Goal: Transaction & Acquisition: Purchase product/service

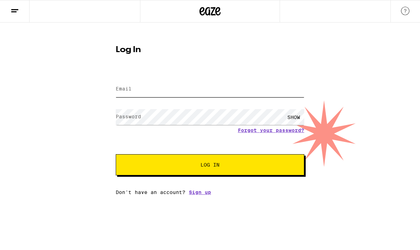
click at [259, 93] on input "Email" at bounding box center [210, 89] width 188 height 16
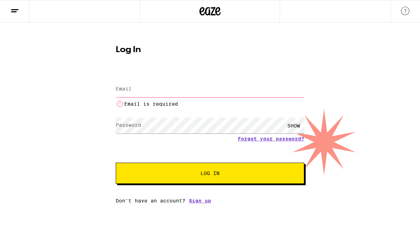
type input "[EMAIL_ADDRESS][DOMAIN_NAME]"
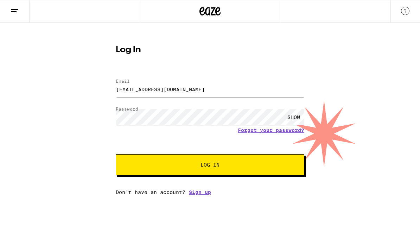
click at [299, 117] on div "SHOW" at bounding box center [293, 117] width 21 height 16
click at [292, 113] on div "HIDE" at bounding box center [293, 117] width 21 height 16
click at [262, 167] on span "Log In" at bounding box center [209, 164] width 131 height 5
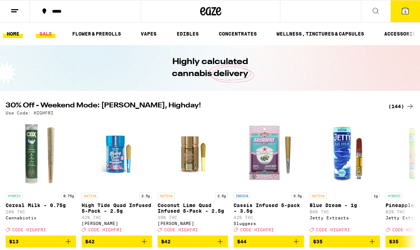
click at [47, 38] on link "SALE" at bounding box center [46, 34] width 20 height 8
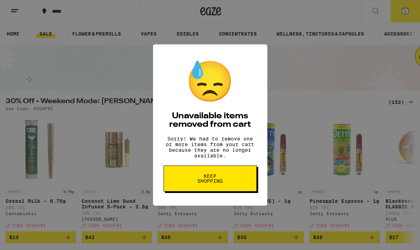
click at [236, 186] on button "Keep Shopping" at bounding box center [209, 178] width 93 height 26
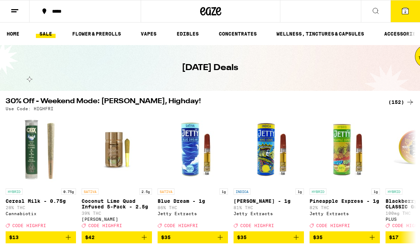
click at [405, 15] on button "2" at bounding box center [405, 11] width 30 height 22
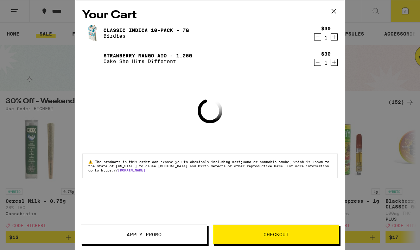
click at [319, 62] on icon "Decrement" at bounding box center [318, 62] width 4 height 0
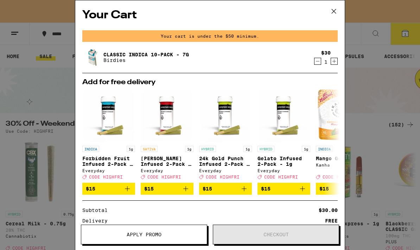
click at [317, 64] on icon "Decrement" at bounding box center [317, 61] width 6 height 8
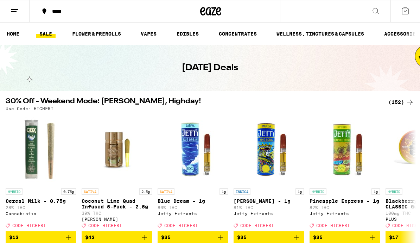
click at [400, 99] on div "(152)" at bounding box center [401, 102] width 26 height 8
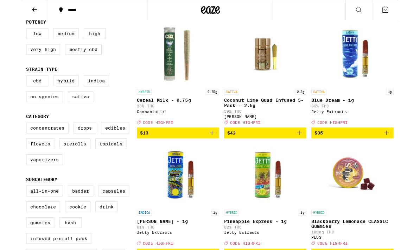
scroll to position [79, 0]
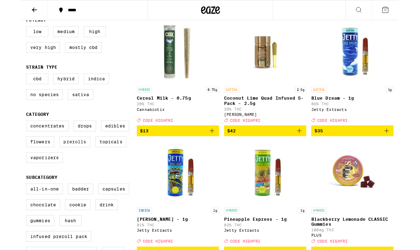
click at [67, 163] on label "Prerolls" at bounding box center [60, 158] width 34 height 12
click at [7, 135] on input "Prerolls" at bounding box center [7, 135] width 0 height 0
checkbox input "true"
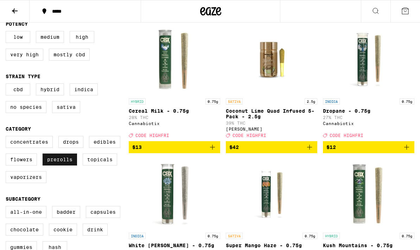
scroll to position [75, 0]
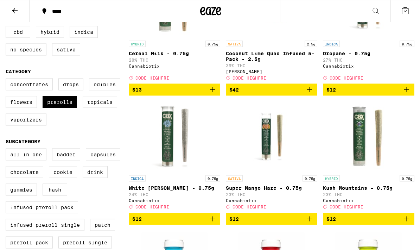
click at [205, 94] on span "$13" at bounding box center [174, 89] width 84 height 8
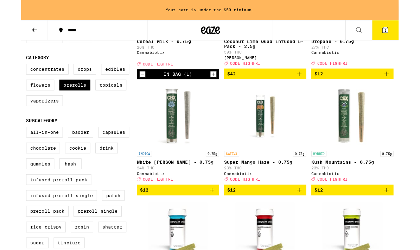
scroll to position [165, 0]
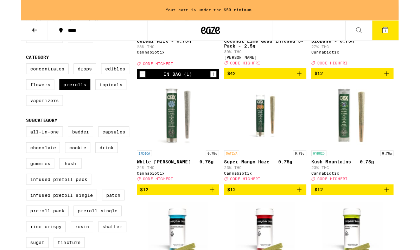
click at [20, 36] on button at bounding box center [15, 34] width 30 height 22
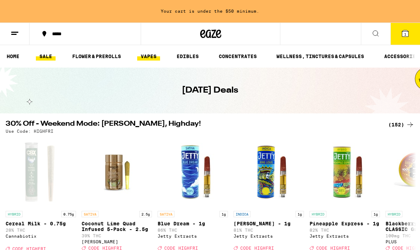
click at [160, 54] on link "VAPES" at bounding box center [148, 56] width 23 height 8
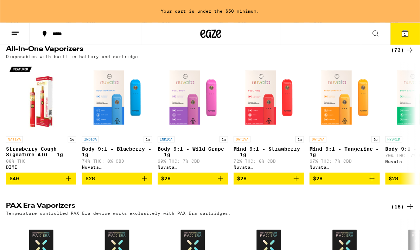
scroll to position [393, 0]
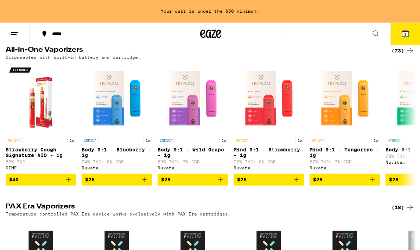
click at [402, 55] on div "(73)" at bounding box center [402, 50] width 23 height 8
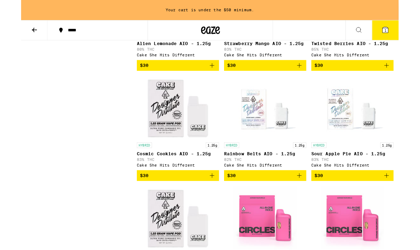
scroll to position [925, 0]
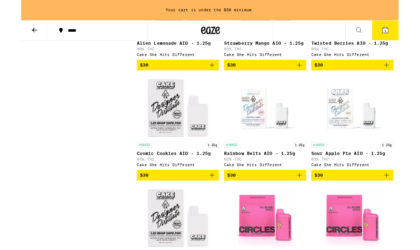
click at [183, 154] on img "Open page for Cosmic Cookies AIO - 1.25g from Cake She Hits Different" at bounding box center [174, 119] width 70 height 70
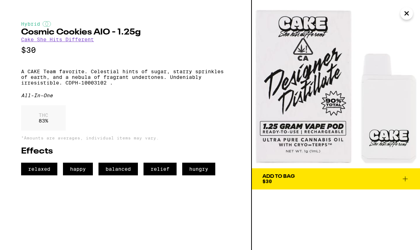
click at [404, 13] on icon "Close" at bounding box center [406, 13] width 8 height 11
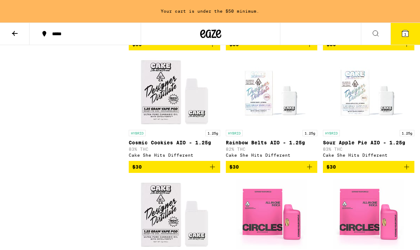
click at [300, 126] on img "Open page for Rainbow Belts AIO - 1.25g from Cake She Hits Different" at bounding box center [271, 91] width 70 height 70
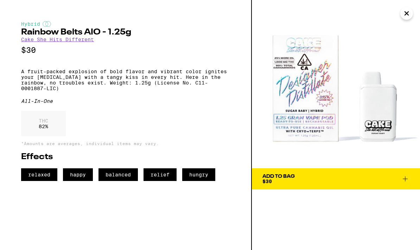
click at [407, 14] on icon "Close" at bounding box center [406, 13] width 8 height 11
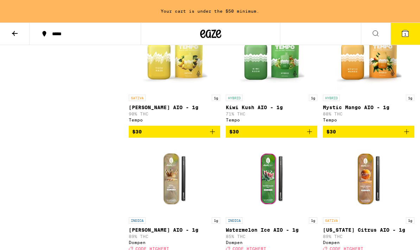
scroll to position [1486, 0]
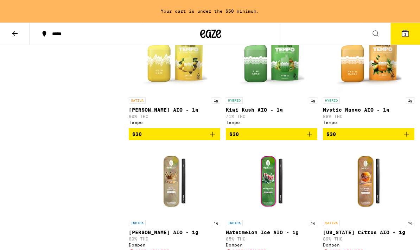
click at [368, 138] on span "$30" at bounding box center [368, 134] width 84 height 8
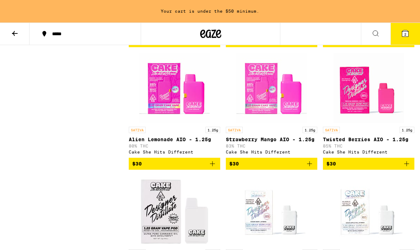
scroll to position [833, 0]
click at [398, 33] on button "2" at bounding box center [405, 34] width 30 height 22
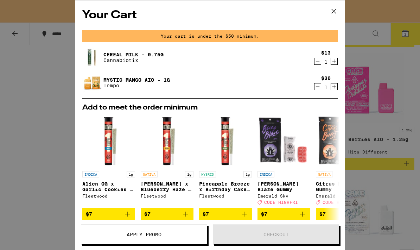
click at [320, 62] on icon "Decrement" at bounding box center [317, 61] width 6 height 8
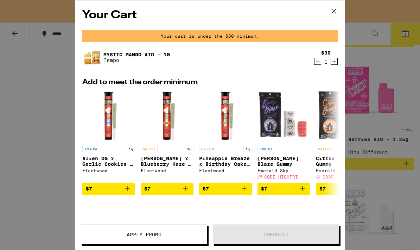
click at [317, 64] on icon "Decrement" at bounding box center [317, 61] width 6 height 8
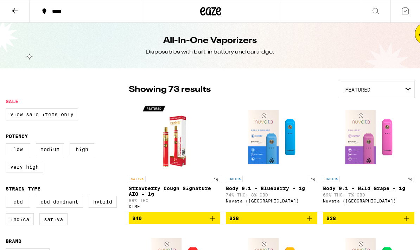
click at [216, 14] on icon at bounding box center [217, 11] width 5 height 8
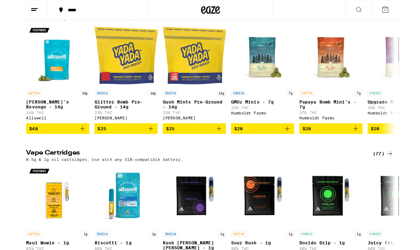
scroll to position [904, 0]
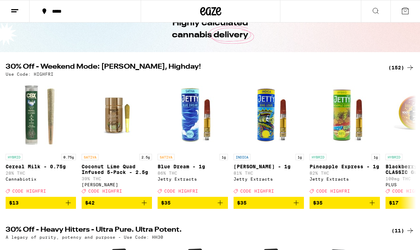
scroll to position [0, 0]
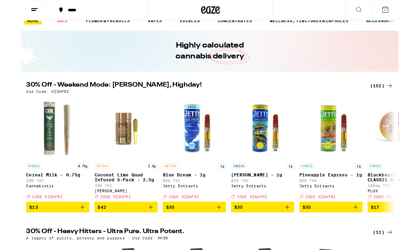
click at [32, 234] on span "$13" at bounding box center [40, 230] width 63 height 8
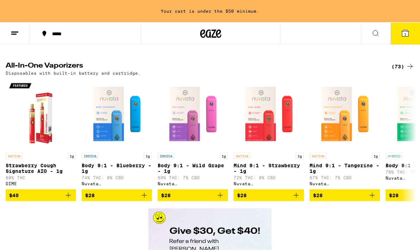
scroll to position [1164, 0]
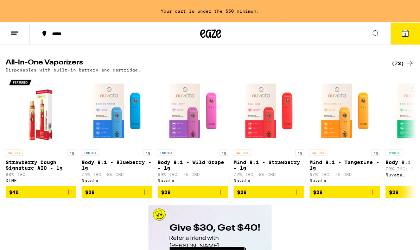
click at [395, 67] on div "(73)" at bounding box center [402, 63] width 23 height 8
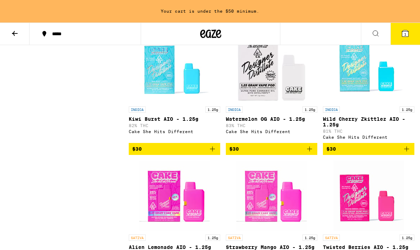
scroll to position [722, 0]
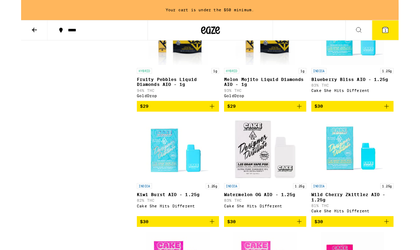
click at [374, 179] on img "Open page for Wild Cherry Zkittlez AIO - 1.25g from Cake She Hits Different" at bounding box center [368, 165] width 70 height 70
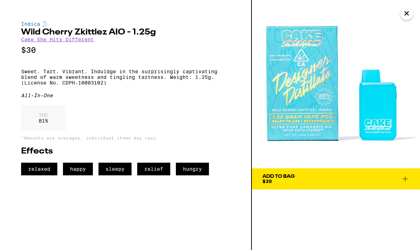
click at [373, 175] on span "Add To Bag $30" at bounding box center [335, 179] width 147 height 10
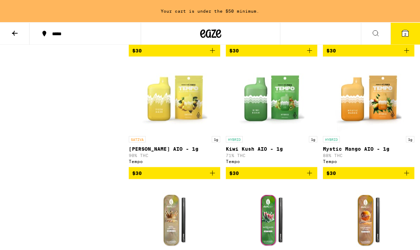
scroll to position [1445, 0]
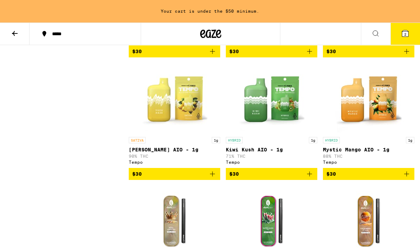
click at [355, 178] on span "$30" at bounding box center [368, 173] width 84 height 8
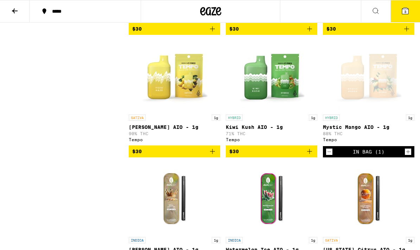
click at [193, 155] on span "$30" at bounding box center [174, 151] width 84 height 8
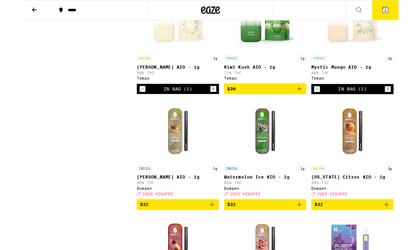
scroll to position [1498, 0]
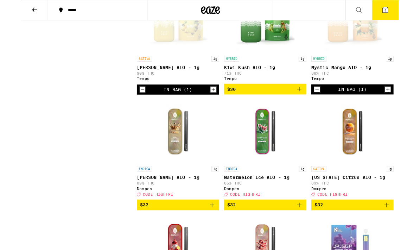
click at [408, 18] on button "4" at bounding box center [405, 11] width 30 height 22
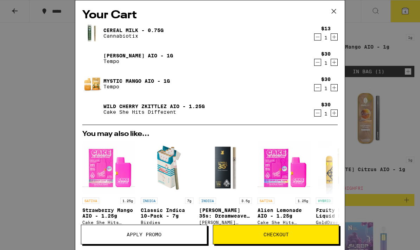
click at [317, 115] on icon "Decrement" at bounding box center [317, 113] width 6 height 8
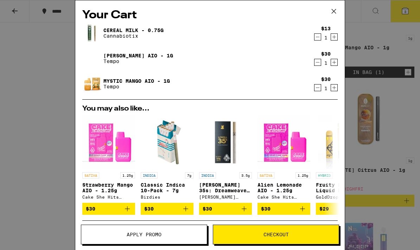
click at [319, 66] on icon "Decrement" at bounding box center [317, 62] width 6 height 8
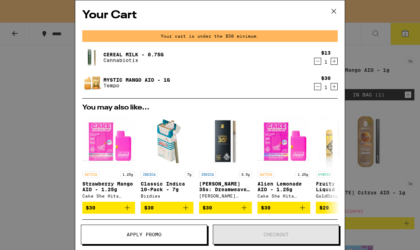
click at [335, 14] on icon at bounding box center [333, 11] width 11 height 11
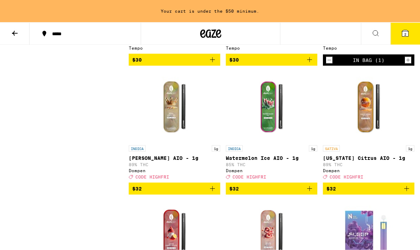
scroll to position [1557, 0]
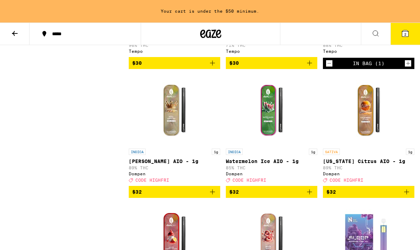
click at [13, 42] on button at bounding box center [15, 34] width 30 height 22
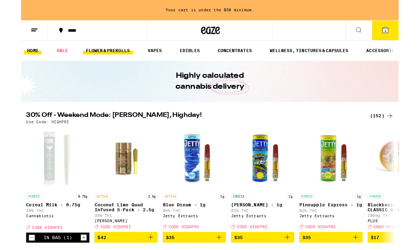
click at [99, 60] on link "FLOWER & PREROLLS" at bounding box center [97, 56] width 56 height 8
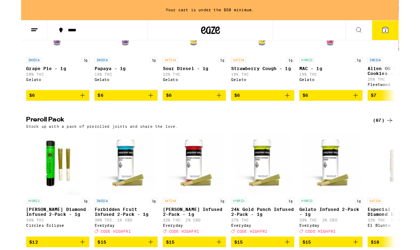
scroll to position [461, 0]
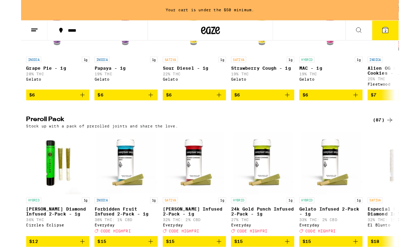
click at [395, 137] on div "(87)" at bounding box center [402, 133] width 23 height 8
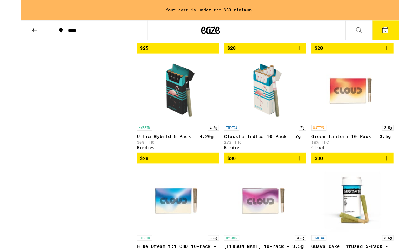
scroll to position [721, 0]
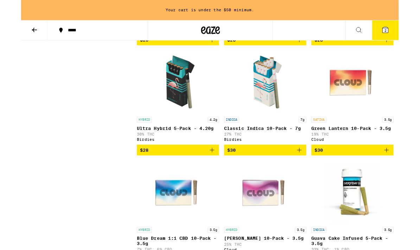
click at [302, 171] on span "$30" at bounding box center [271, 167] width 84 height 8
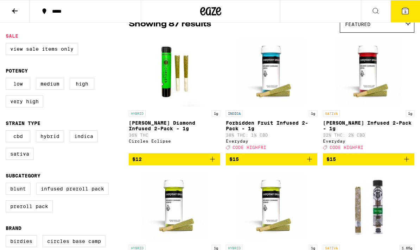
scroll to position [0, 0]
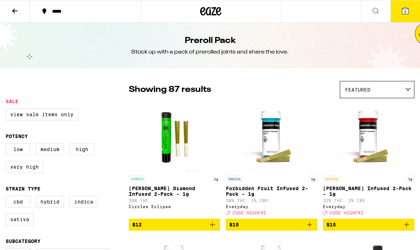
click at [21, 19] on button at bounding box center [15, 11] width 30 height 22
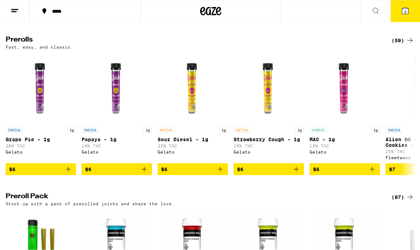
scroll to position [374, 0]
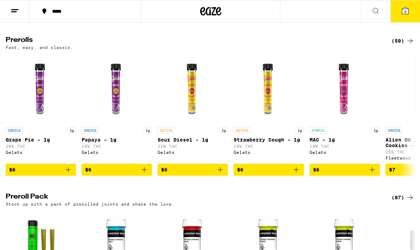
click at [407, 45] on icon at bounding box center [410, 41] width 8 height 8
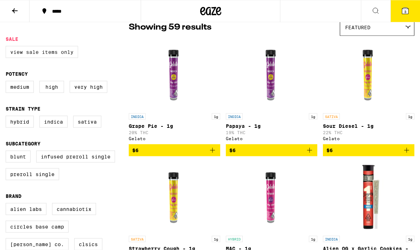
scroll to position [63, 0]
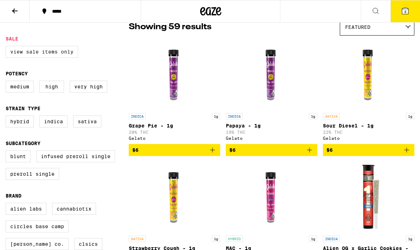
click at [73, 49] on label "View Sale Items Only" at bounding box center [42, 52] width 72 height 12
click at [7, 47] on input "View Sale Items Only" at bounding box center [7, 47] width 0 height 0
checkbox input "true"
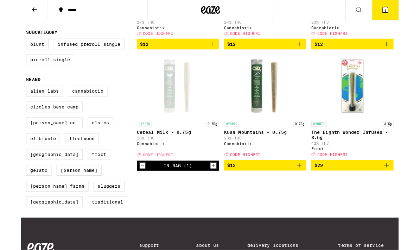
scroll to position [170, 0]
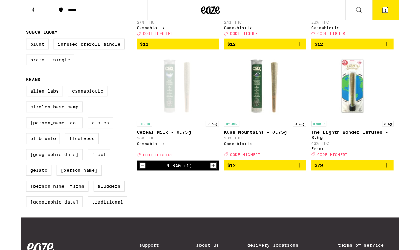
click at [304, 188] on span "$12" at bounding box center [271, 183] width 84 height 8
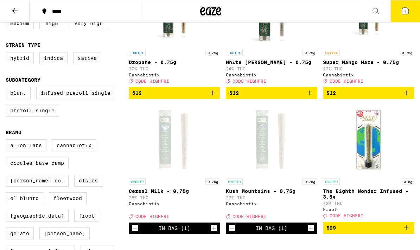
scroll to position [127, 0]
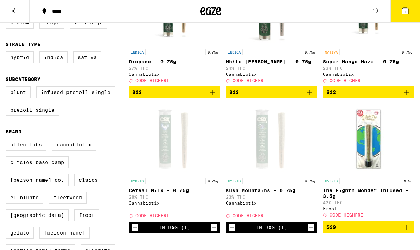
click at [389, 96] on span "$12" at bounding box center [368, 92] width 84 height 8
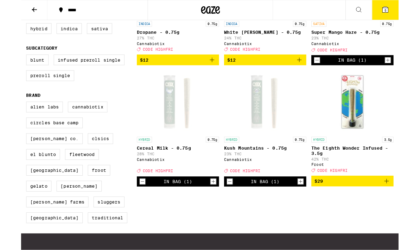
scroll to position [152, 0]
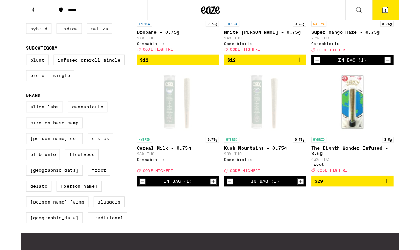
click at [408, 17] on button "5" at bounding box center [405, 11] width 30 height 22
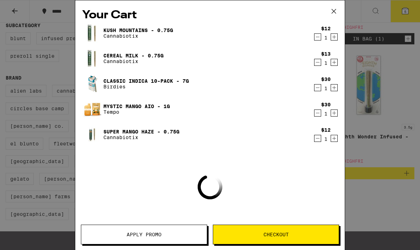
click at [172, 237] on button "Apply Promo" at bounding box center [144, 234] width 126 height 20
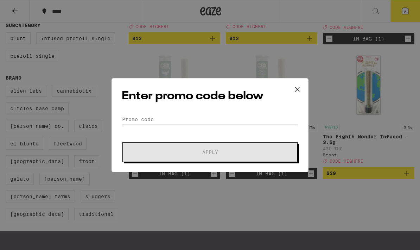
click at [194, 117] on input "Promo Code" at bounding box center [210, 119] width 176 height 11
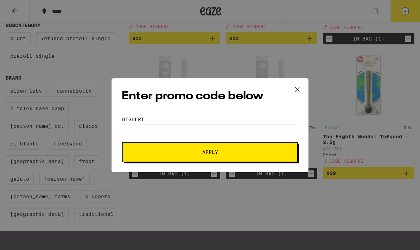
type input "HIGHFRI"
click at [241, 154] on span "Apply" at bounding box center [210, 151] width 127 height 5
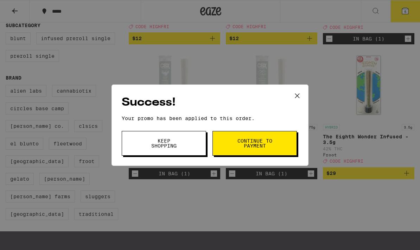
click at [250, 140] on span "Continue to payment" at bounding box center [255, 143] width 36 height 10
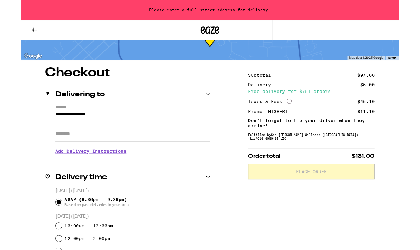
click at [194, 123] on input "**********" at bounding box center [124, 129] width 172 height 12
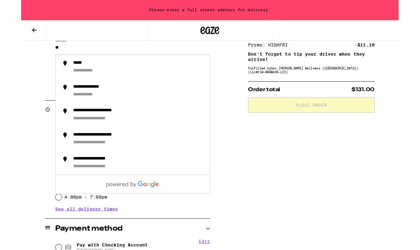
type input "*"
click at [77, 71] on div "**********" at bounding box center [83, 70] width 51 height 7
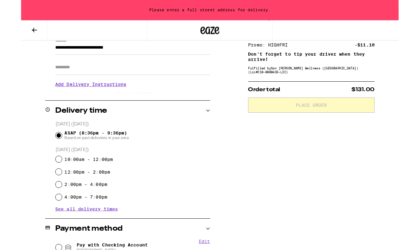
type input "**********"
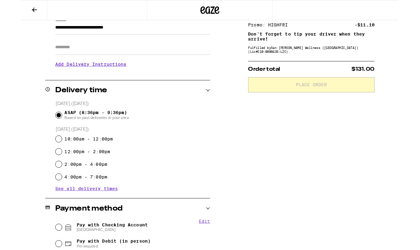
click at [46, 53] on input "Apt/Suite" at bounding box center [124, 52] width 172 height 17
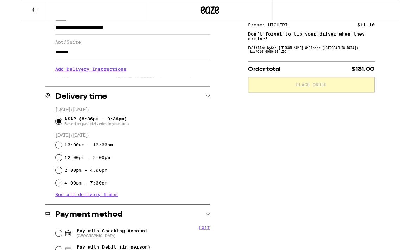
type input "********"
click at [103, 76] on h3 "Add Delivery Instructions" at bounding box center [124, 77] width 172 height 16
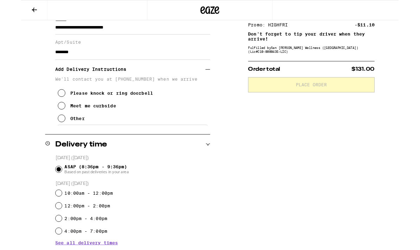
click at [63, 134] on div "Other" at bounding box center [63, 132] width 16 height 6
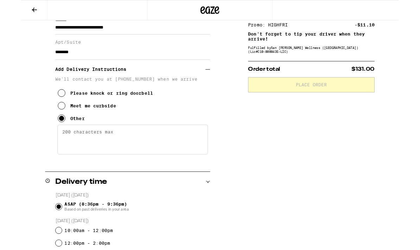
click at [180, 157] on textarea "Enter any other delivery instructions you want driver to know" at bounding box center [123, 155] width 167 height 33
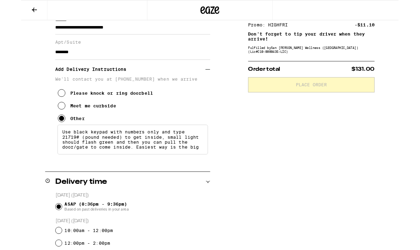
scroll to position [0, 0]
click at [66, 150] on textarea "Use black keypad with numbers only and type 21719# (pound needed) to get inside…" at bounding box center [123, 155] width 167 height 33
click at [58, 151] on textarea "Use black keypad with numbers only and type 21719# (pound needed) to get inside…" at bounding box center [123, 155] width 167 height 33
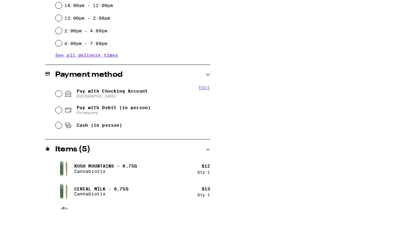
scroll to position [313, 0]
type textarea "Use small black keypad with numbers only and type 21719# (pound needed) to get …"
click at [37, 139] on div "Edit Pay with Checking Account CHASE COLLEGE Pay with Debit (in person) Pin req…" at bounding box center [118, 165] width 183 height 52
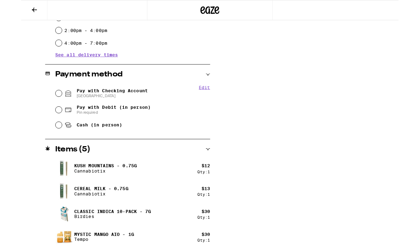
click at [45, 101] on div "Pay with Checking Account CHASE COLLEGE" at bounding box center [124, 104] width 172 height 18
click at [40, 104] on input "Pay with Checking Account CHASE COLLEGE" at bounding box center [41, 103] width 7 height 7
radio input "true"
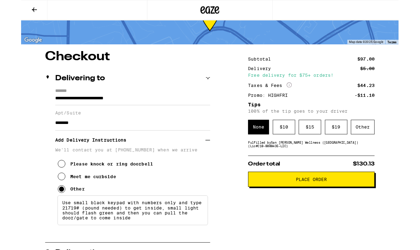
scroll to position [49, 0]
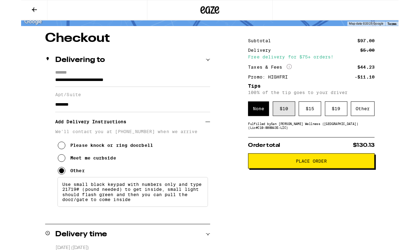
click at [294, 125] on div "$ 10" at bounding box center [292, 121] width 25 height 16
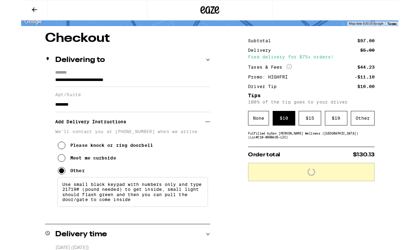
scroll to position [50, 0]
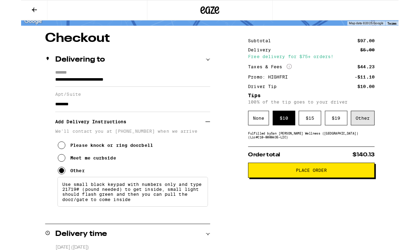
click at [381, 131] on div "Other" at bounding box center [380, 131] width 26 height 16
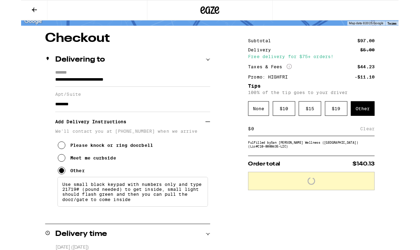
scroll to position [49, 0]
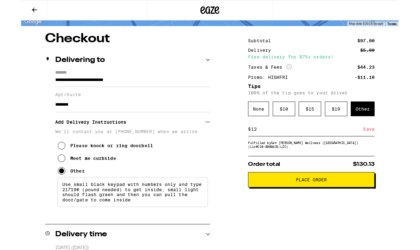
type input "12"
click at [386, 146] on div "Save" at bounding box center [386, 143] width 13 height 15
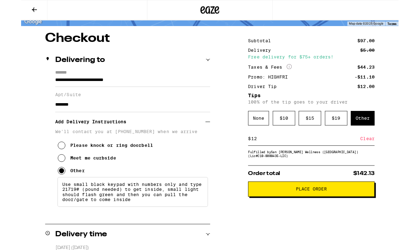
scroll to position [50, 0]
click at [370, 212] on span "Place Order" at bounding box center [322, 209] width 129 height 5
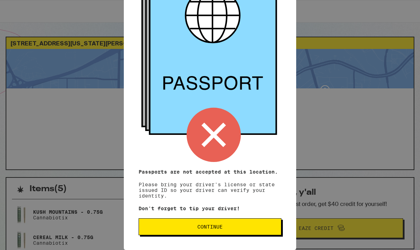
scroll to position [71, 0]
click at [244, 174] on p "Passports are not accepted at this location. Please bring your driver's license…" at bounding box center [210, 184] width 143 height 30
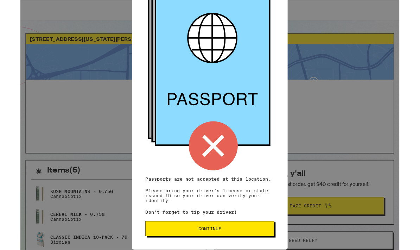
scroll to position [0, 0]
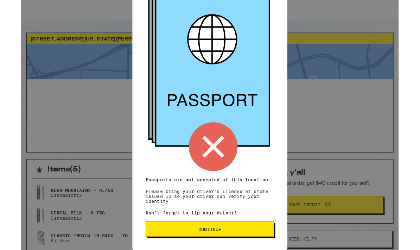
click at [247, 249] on span "Continue" at bounding box center [209, 254] width 131 height 5
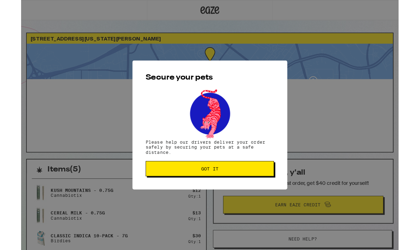
scroll to position [0, 0]
click at [247, 190] on span "Got it" at bounding box center [209, 187] width 131 height 5
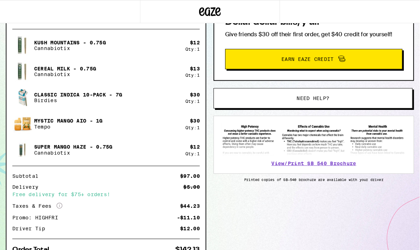
scroll to position [135, 0]
